Goal: Navigation & Orientation: Find specific page/section

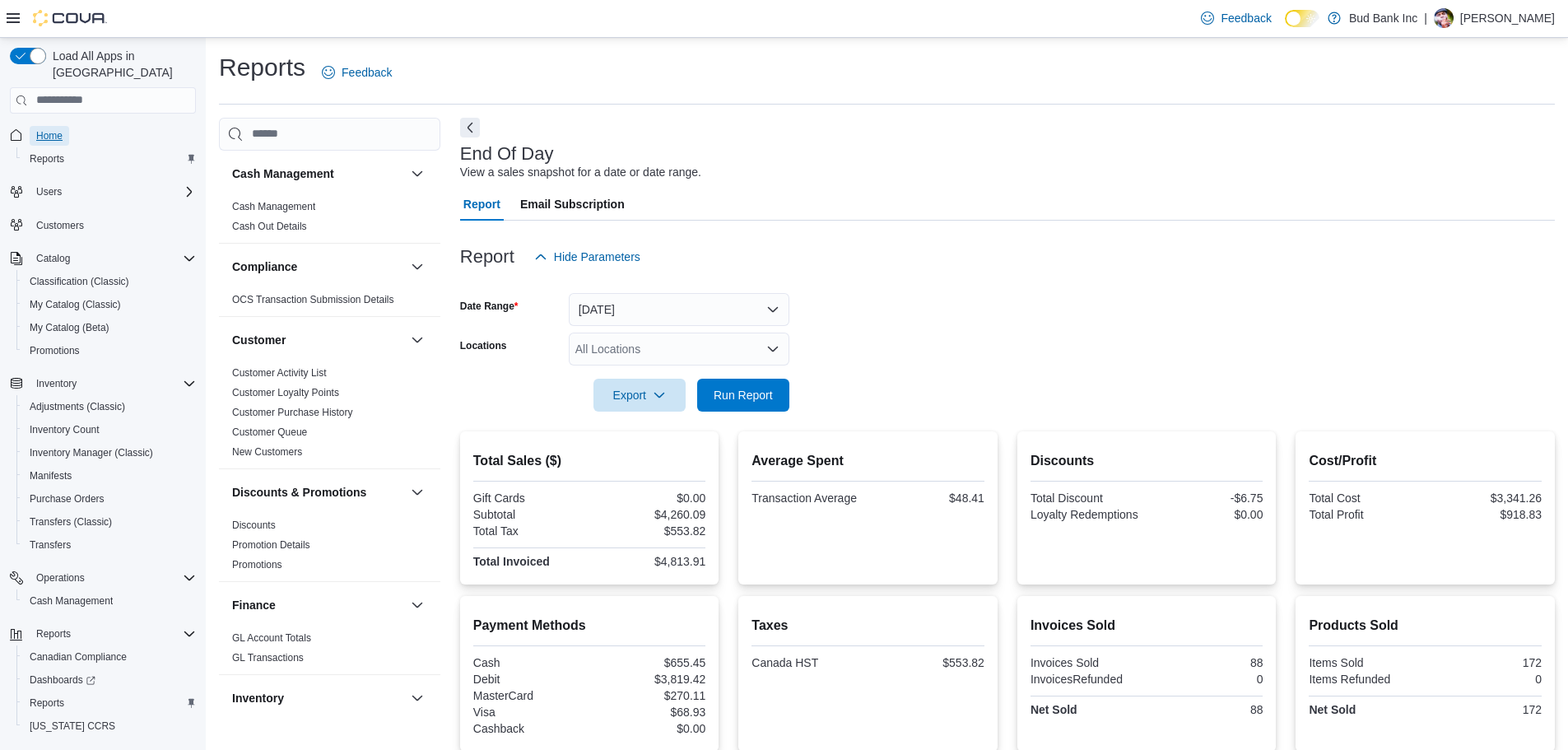
click at [52, 129] on span "Home" at bounding box center [49, 135] width 26 height 13
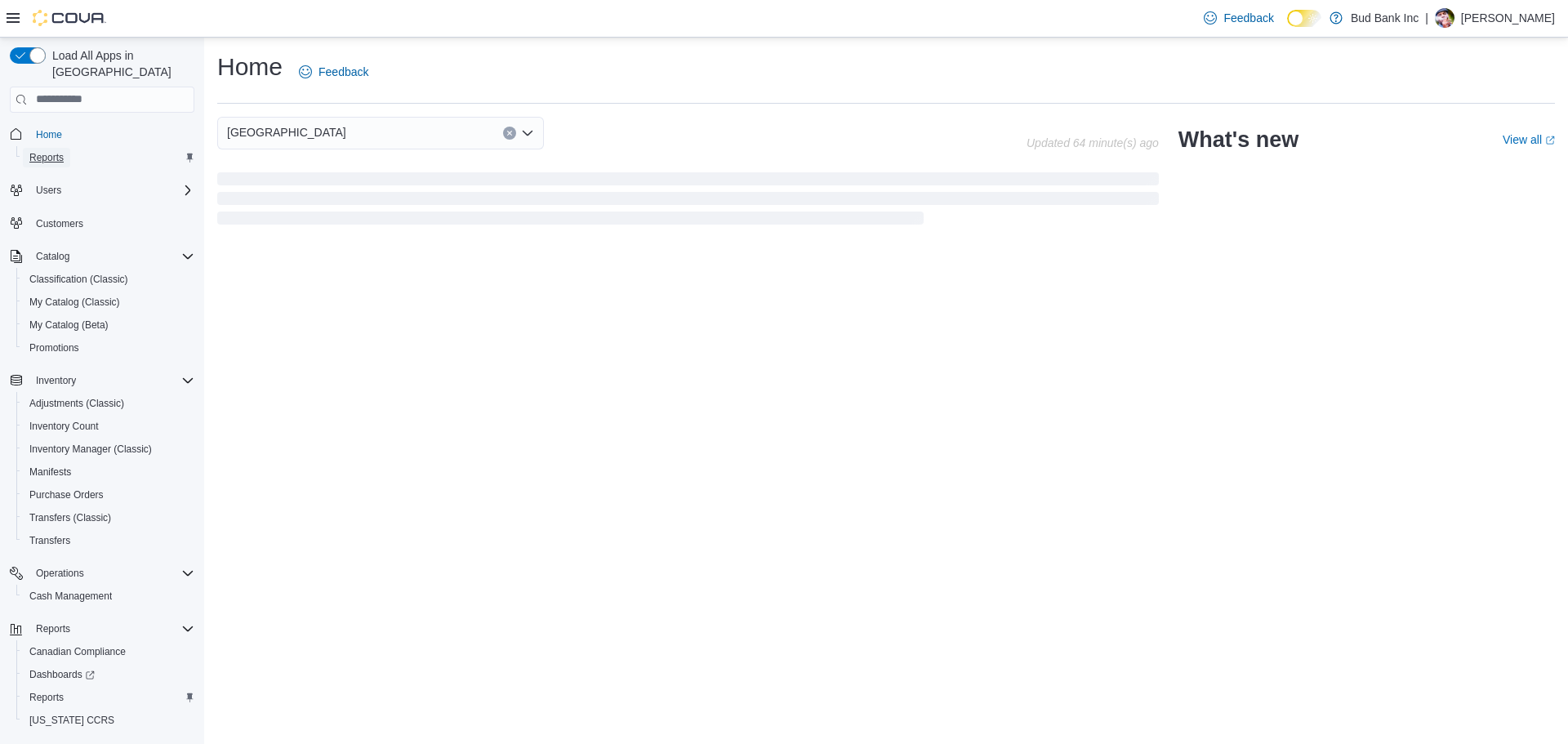
click at [50, 151] on span "Reports" at bounding box center [47, 157] width 35 height 13
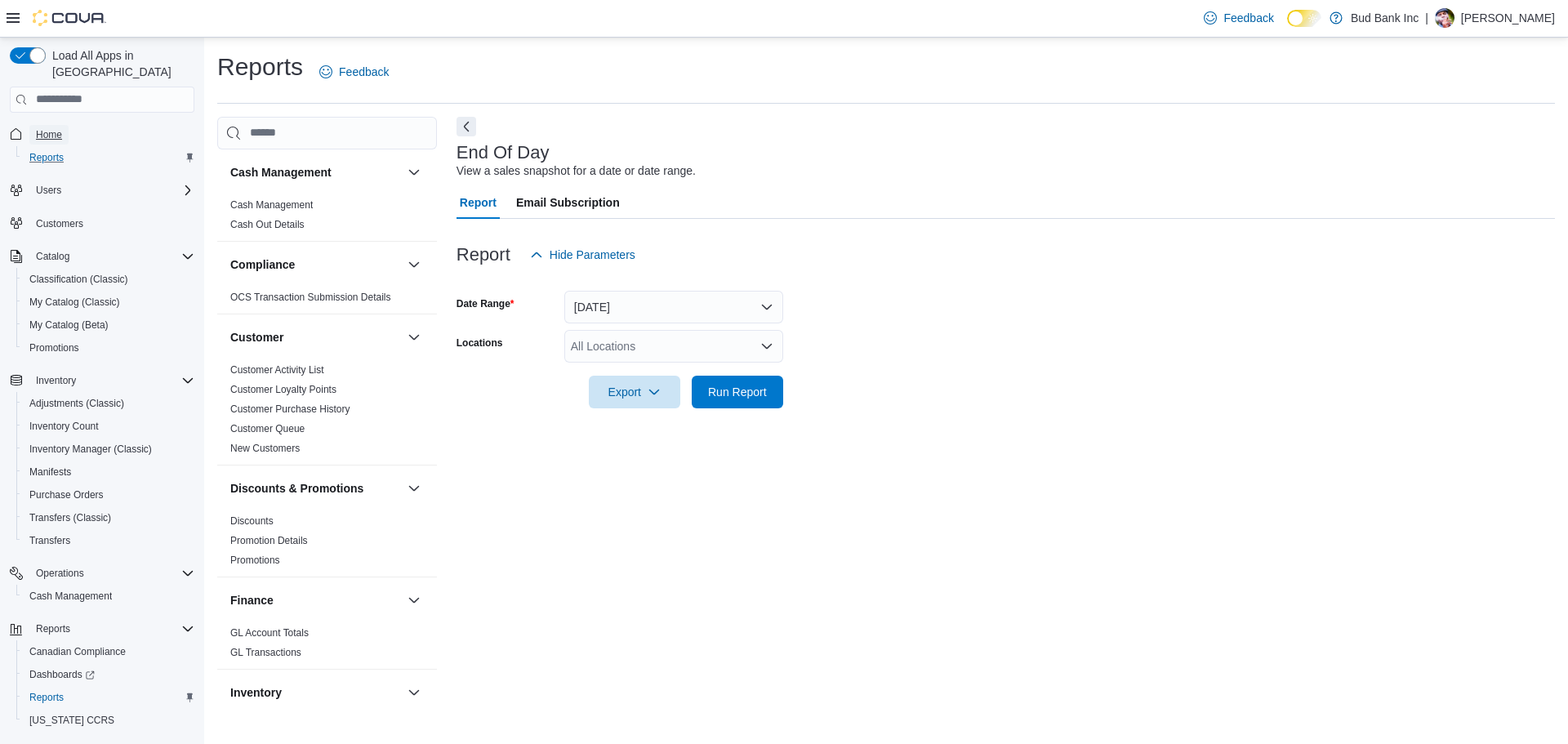
click at [49, 128] on span "Home" at bounding box center [49, 134] width 26 height 13
